Goal: Information Seeking & Learning: Learn about a topic

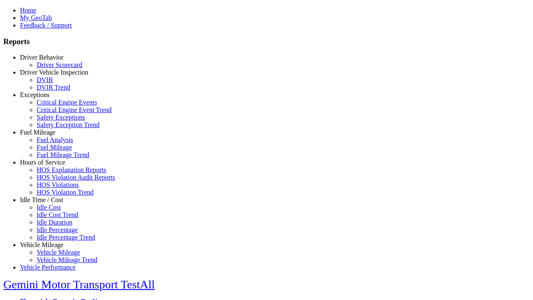
click at [48, 136] on link "Fuel Mileage" at bounding box center [37, 132] width 35 height 7
click at [54, 143] on link "Fuel Analysis" at bounding box center [55, 139] width 37 height 7
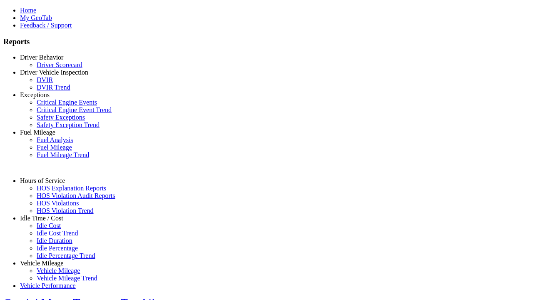
select select "**********"
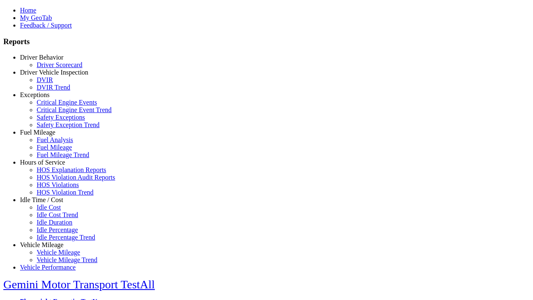
type input "**********"
